Goal: Communication & Community: Answer question/provide support

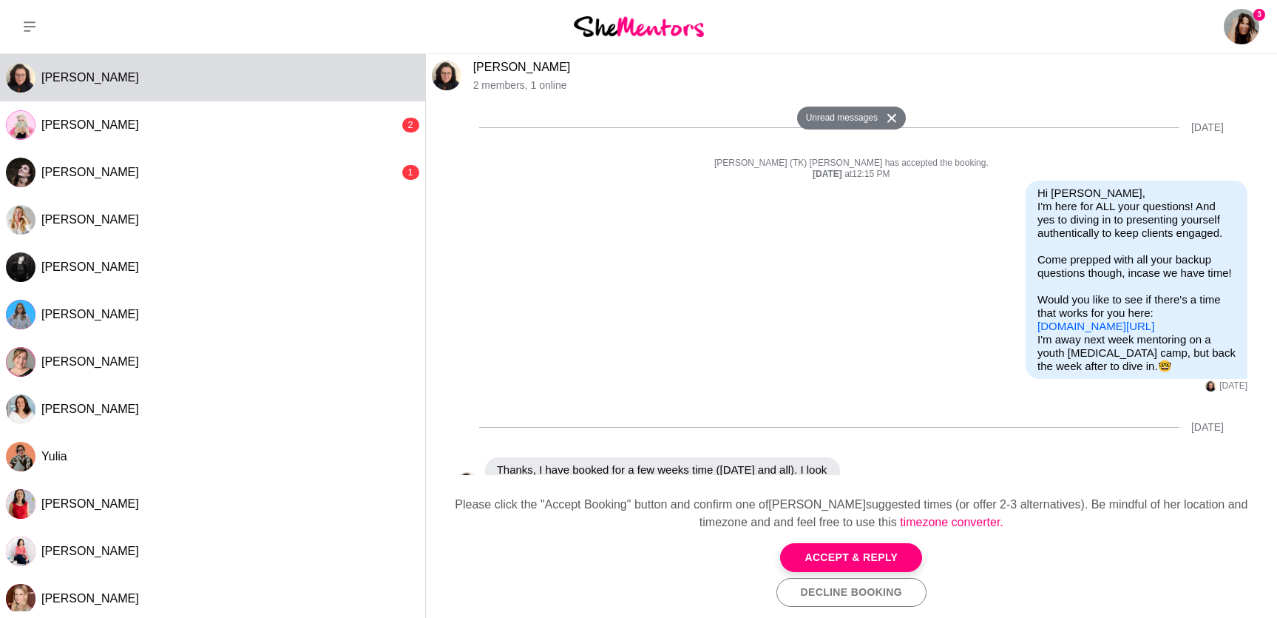
scroll to position [448, 0]
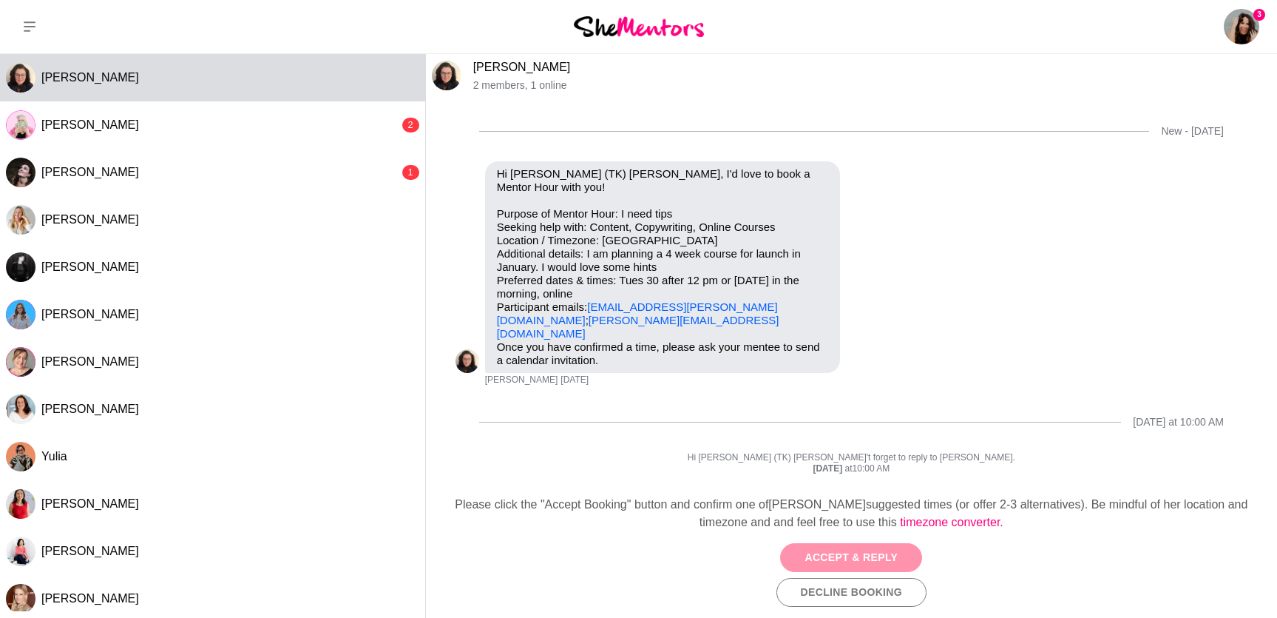
click at [869, 493] on button "Accept & Reply" at bounding box center [851, 557] width 142 height 29
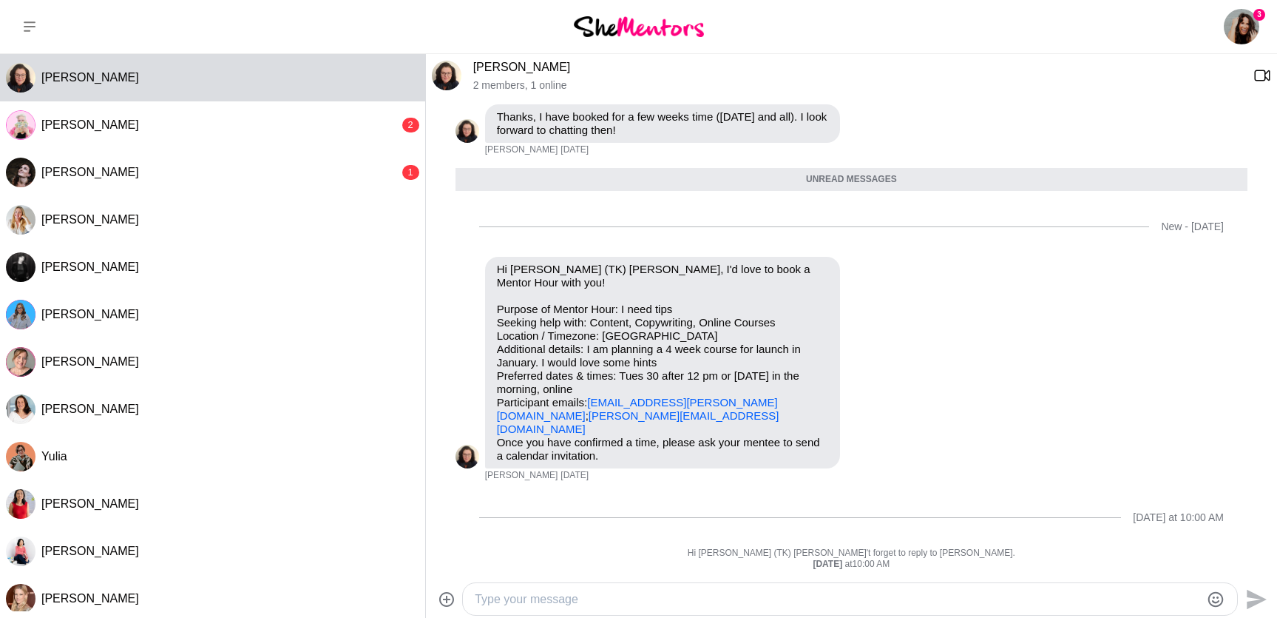
scroll to position [436, 0]
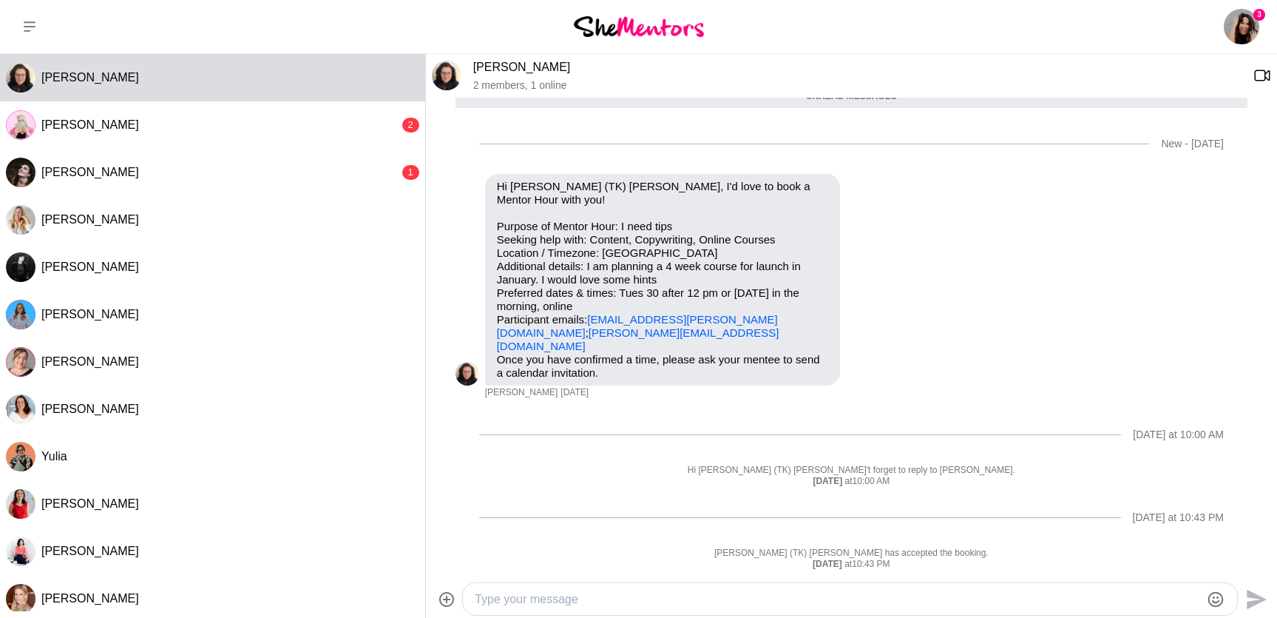
click at [656, 493] on textarea "Type your message" at bounding box center [838, 599] width 726 height 18
click at [544, 493] on textarea "Type your message" at bounding box center [838, 599] width 726 height 18
type textarea "Hi [PERSON_NAME],"
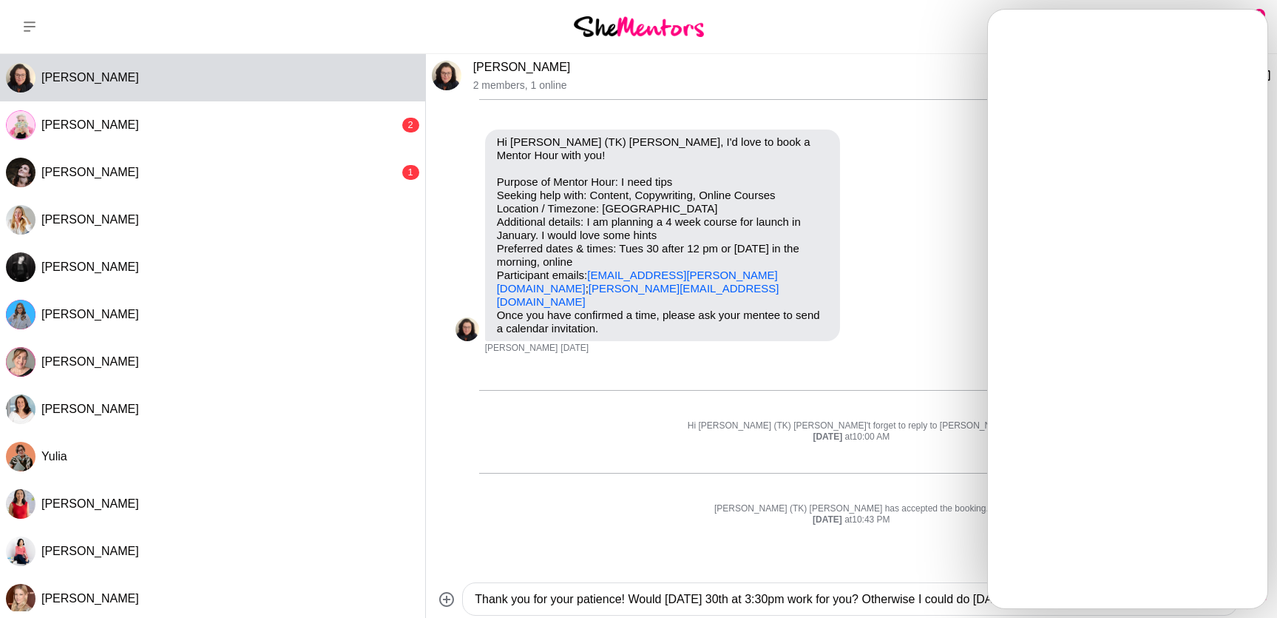
click at [901, 493] on textarea "Thank you for your patience! Would [DATE] 30th at 3:30pm work for you? Otherwis…" at bounding box center [838, 599] width 726 height 18
click at [919, 493] on textarea "Thank you for your patience! Would [DATE] 30th at 3:30pm work for you? Otherwis…" at bounding box center [838, 599] width 726 height 18
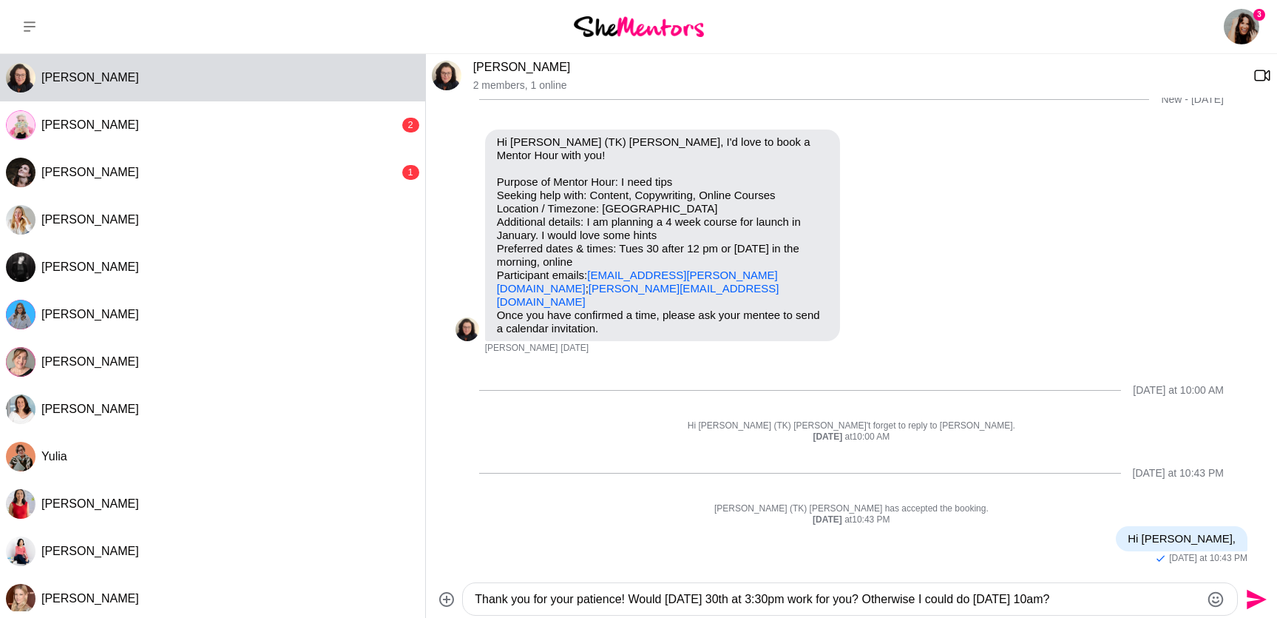
click at [1030, 493] on textarea "Thank you for your patience! Would [DATE] 30th at 3:30pm work for you? Otherwis…" at bounding box center [838, 599] width 726 height 18
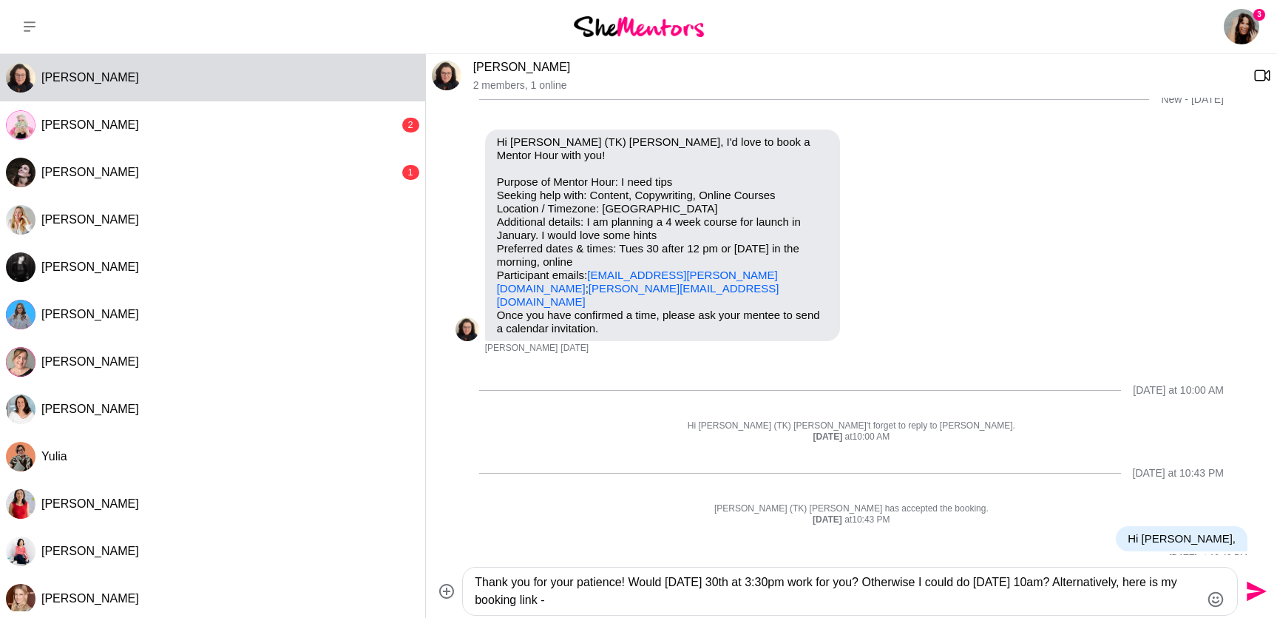
paste textarea "[URL][DOMAIN_NAME]"
click at [910, 493] on textarea "Thank you for your patience! Would [DATE] 30th at 3:30pm work for you? Otherwis…" at bounding box center [838, 590] width 726 height 35
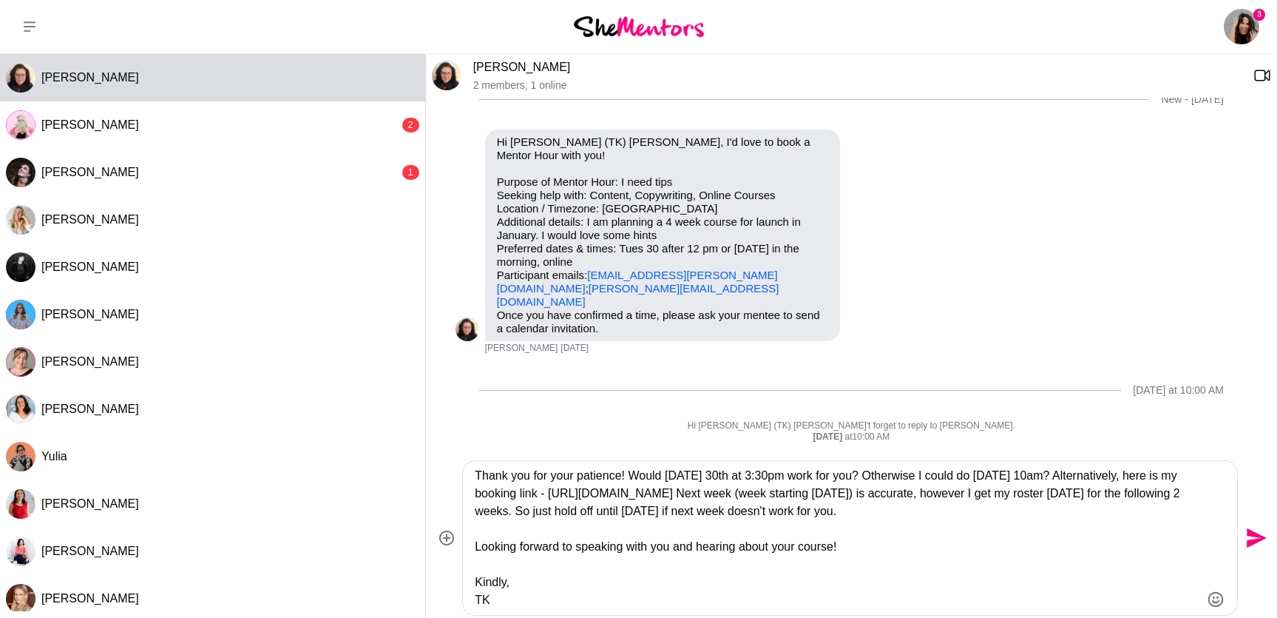
click at [633, 476] on textarea "Thank you for your patience! Would [DATE] 30th at 3:30pm work for you? Otherwis…" at bounding box center [838, 538] width 726 height 142
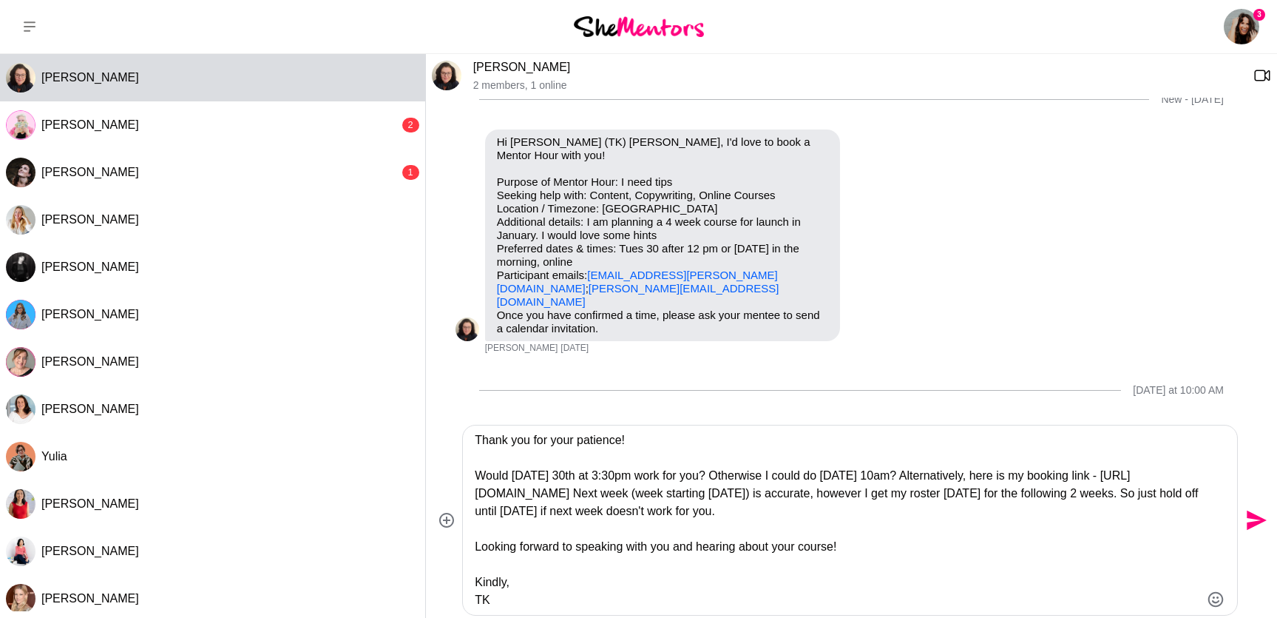
click at [978, 478] on textarea "Thank you for your patience! Would [DATE] 30th at 3:30pm work for you? Otherwis…" at bounding box center [838, 519] width 726 height 177
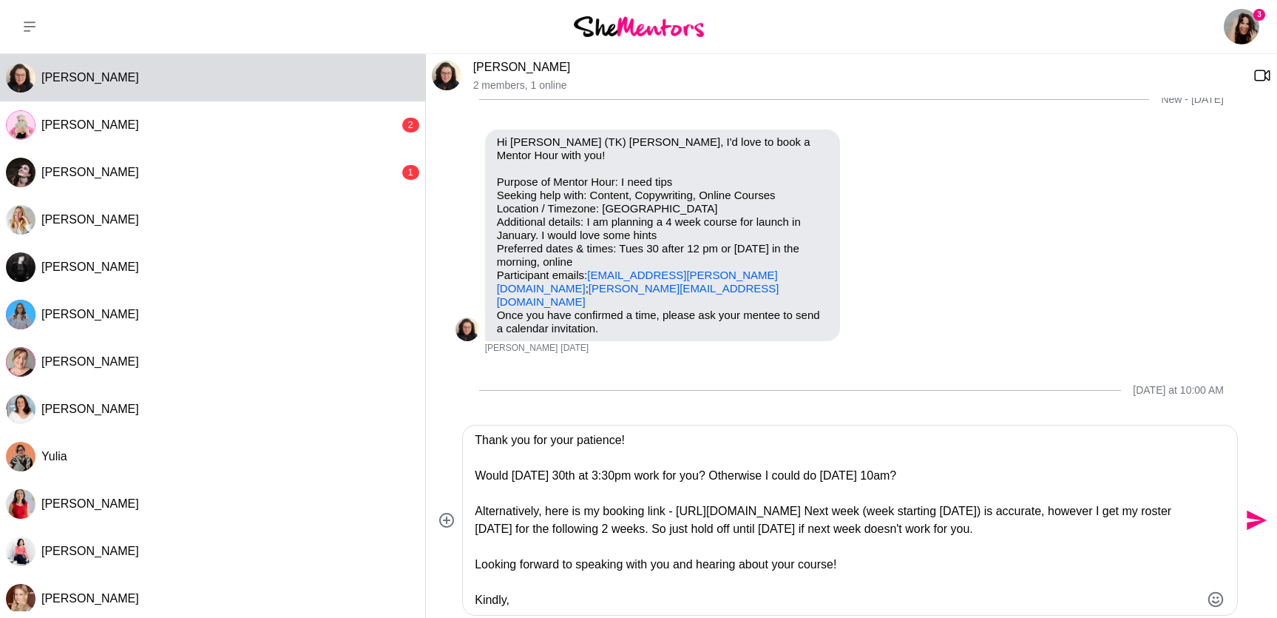
click at [905, 493] on textarea "Thank you for your patience! Would [DATE] 30th at 3:30pm work for you? Otherwis…" at bounding box center [838, 519] width 726 height 177
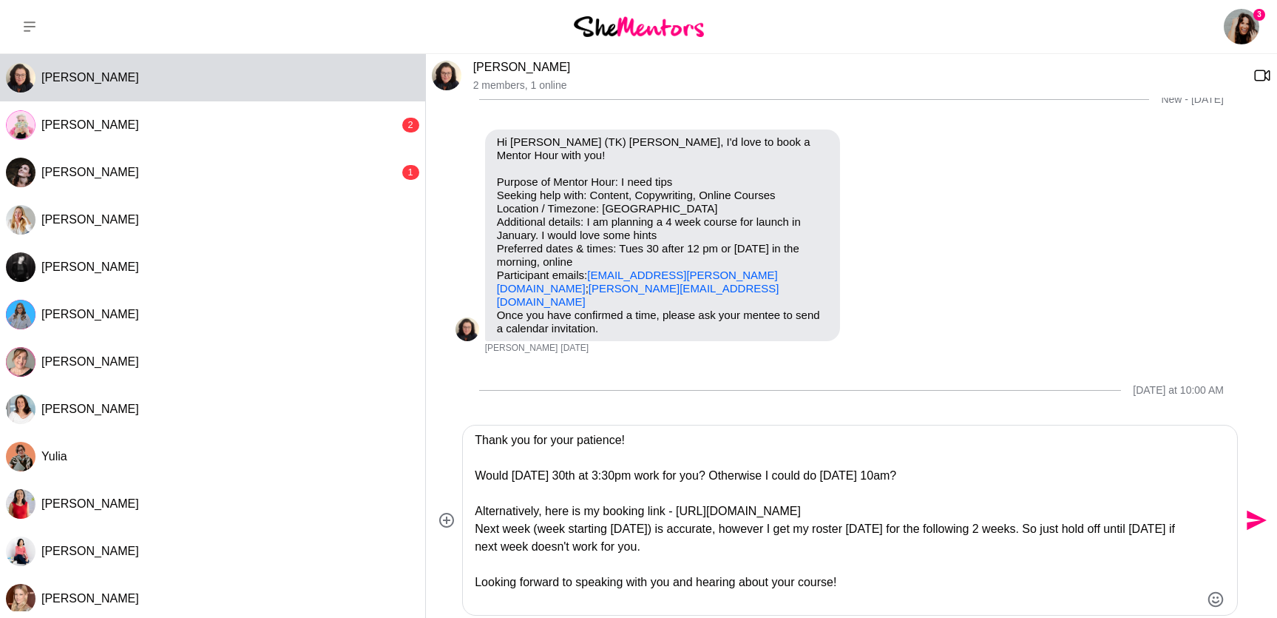
type textarea "Thank you for your patience! Would [DATE] 30th at 3:30pm work for you? Otherwis…"
click at [1030, 493] on icon "Send" at bounding box center [1257, 520] width 20 height 20
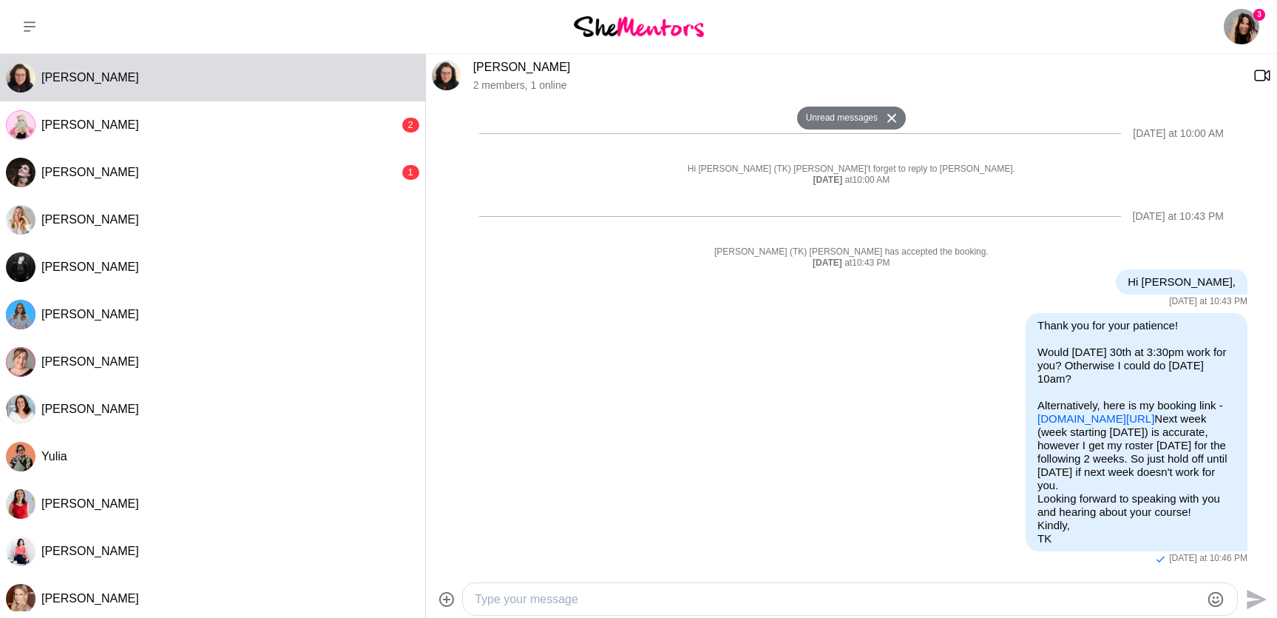
scroll to position [0, 0]
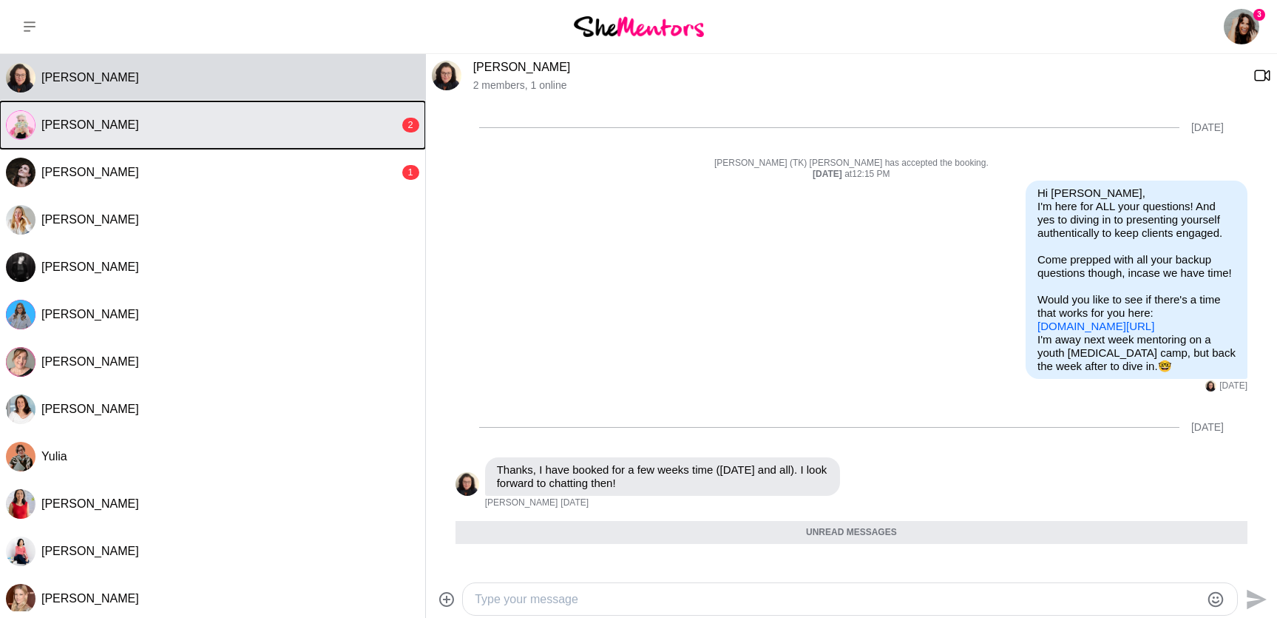
click at [203, 124] on div "[PERSON_NAME]" at bounding box center [220, 125] width 358 height 15
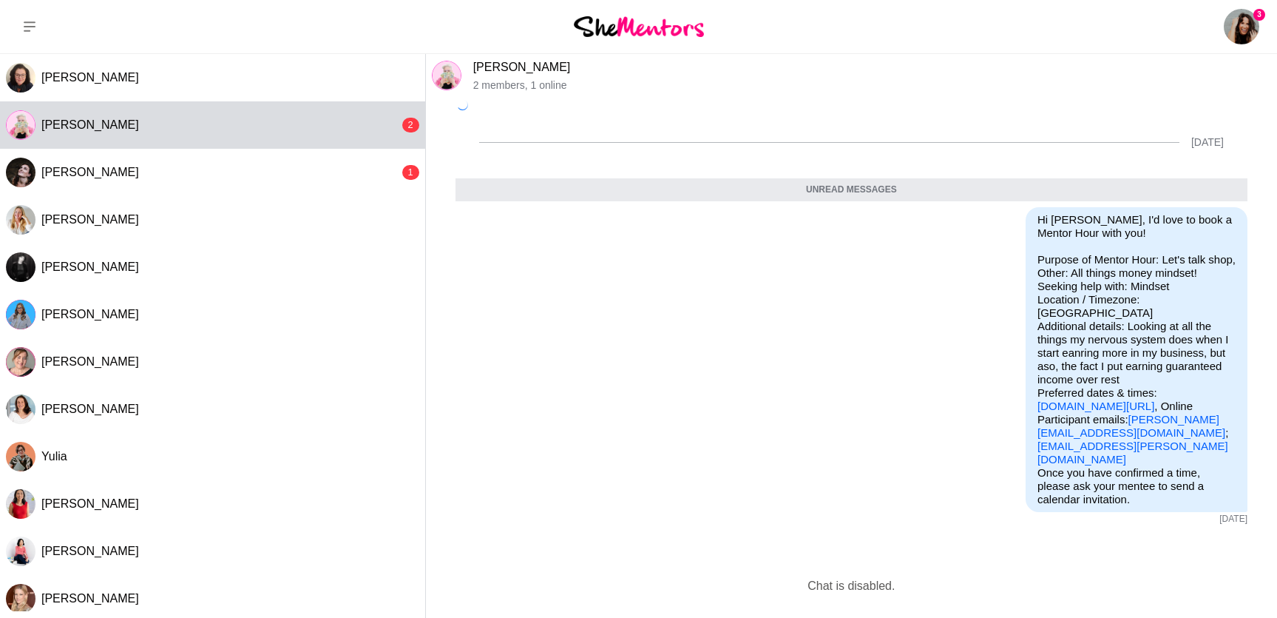
scroll to position [99, 0]
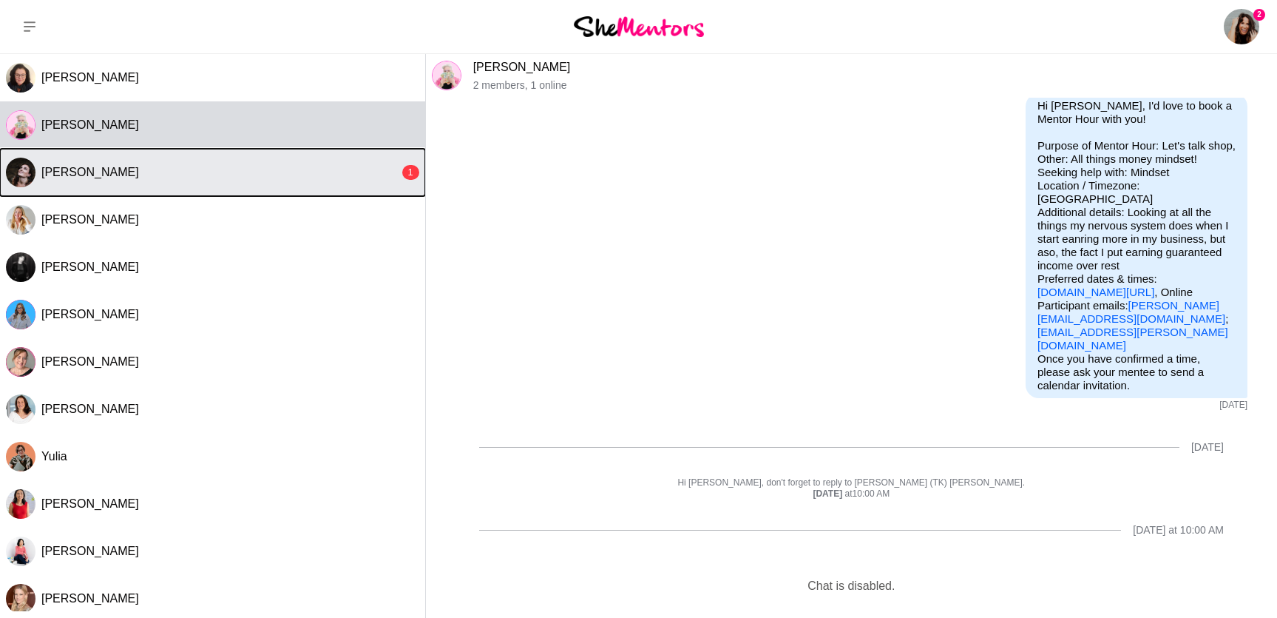
click at [268, 174] on div "[PERSON_NAME]" at bounding box center [220, 172] width 358 height 15
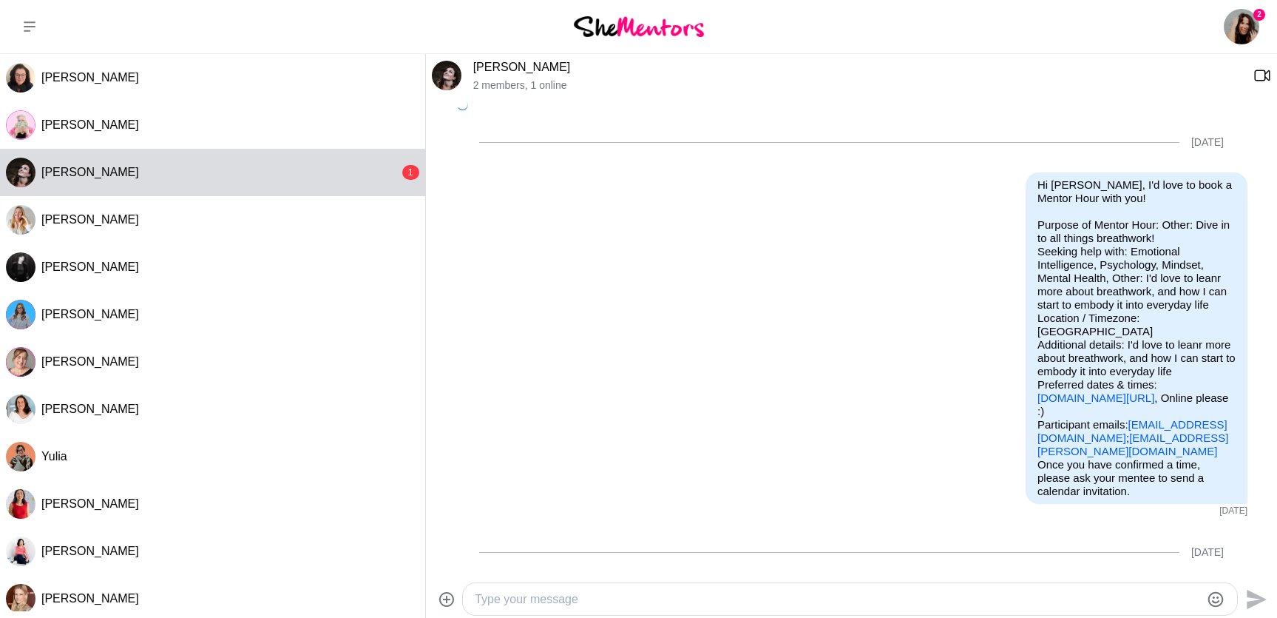
scroll to position [555, 0]
